Goal: Transaction & Acquisition: Purchase product/service

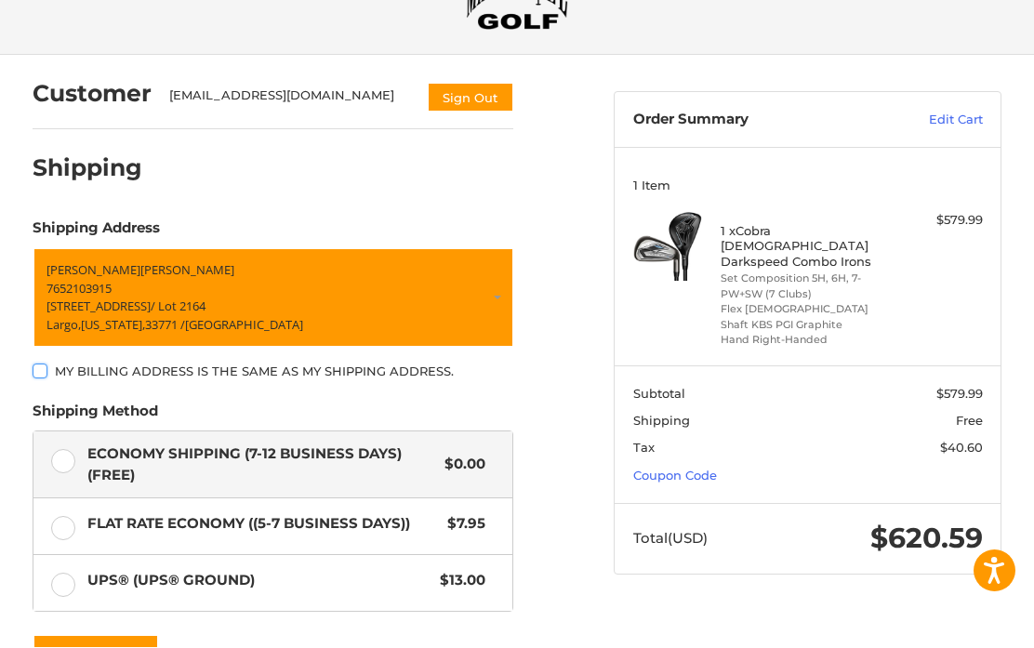
scroll to position [94, 0]
click at [695, 468] on link "Coupon Code" at bounding box center [675, 475] width 84 height 15
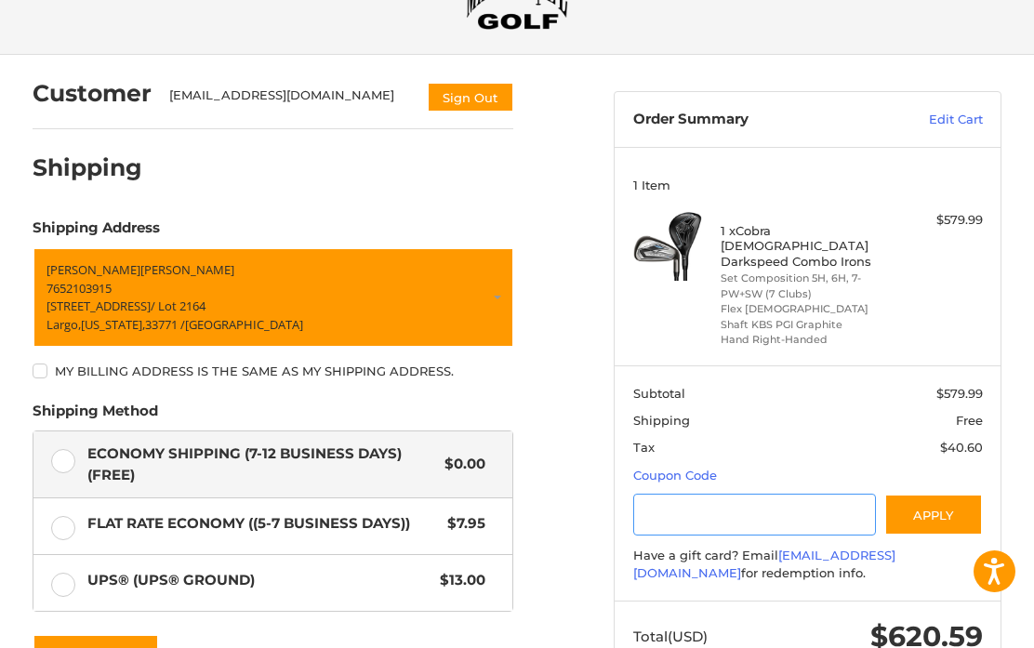
click at [747, 494] on input "Gift Certificate or Coupon Code" at bounding box center [754, 515] width 243 height 42
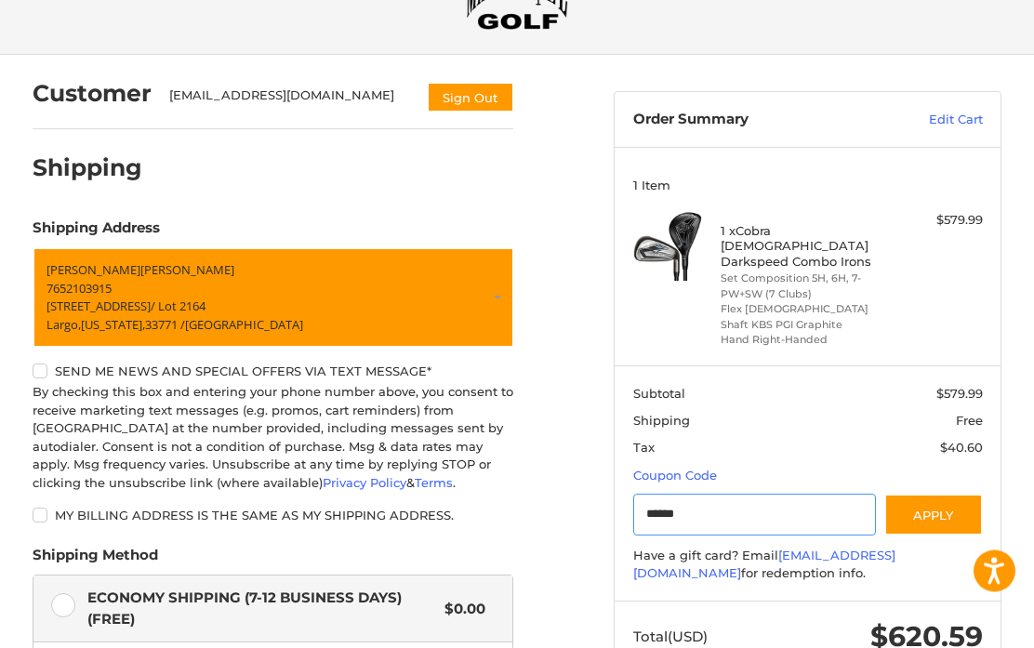
type input "******"
click at [936, 495] on button "Apply" at bounding box center [933, 516] width 99 height 42
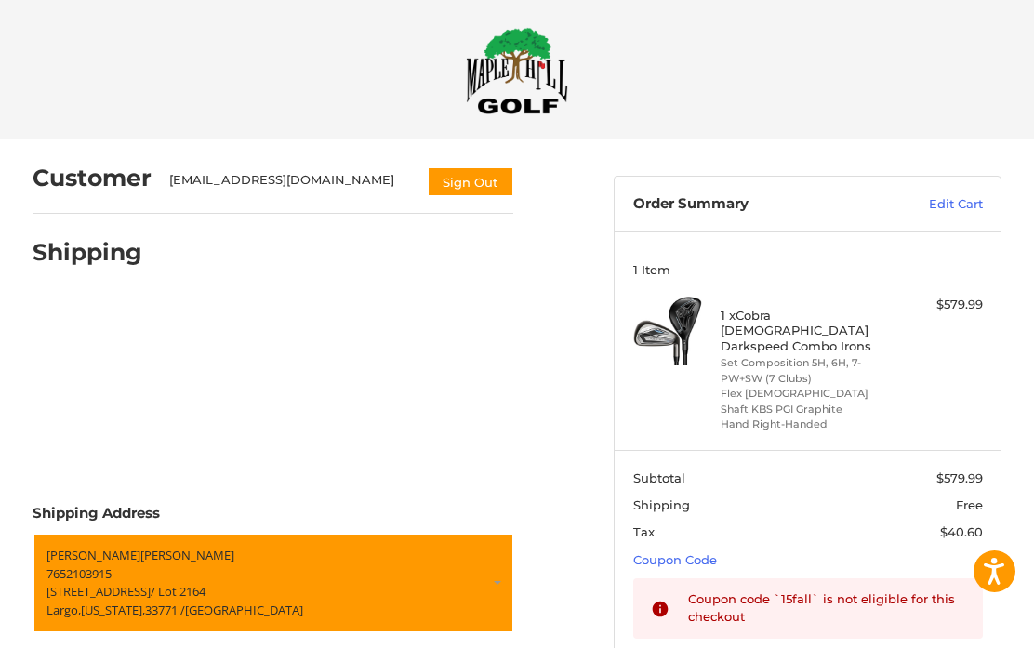
scroll to position [0, 0]
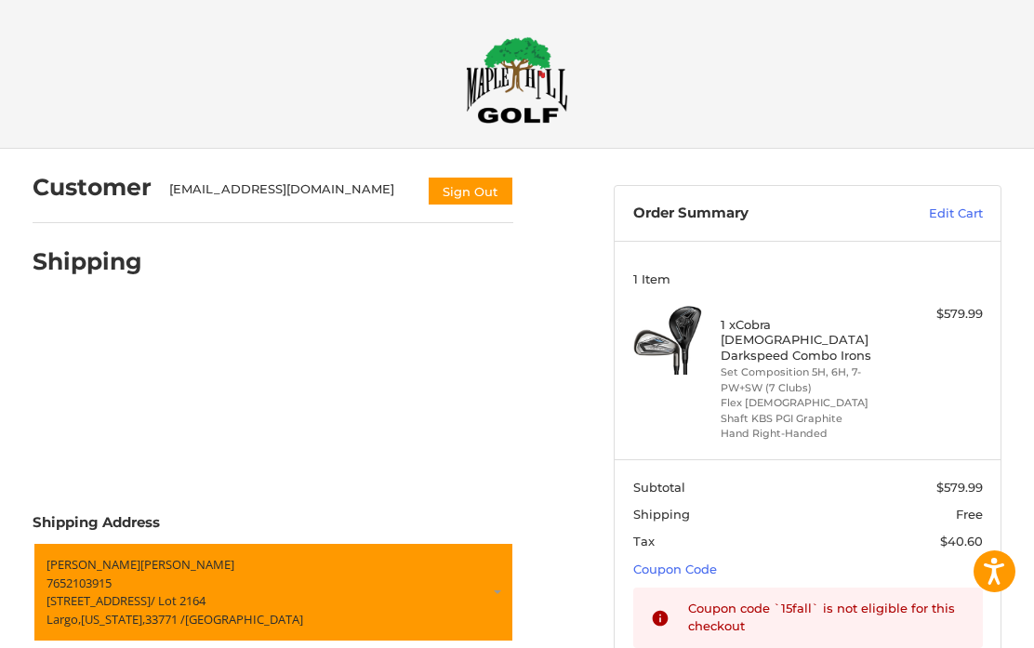
click at [967, 207] on link "Edit Cart" at bounding box center [927, 214] width 112 height 19
